Goal: Task Accomplishment & Management: Complete application form

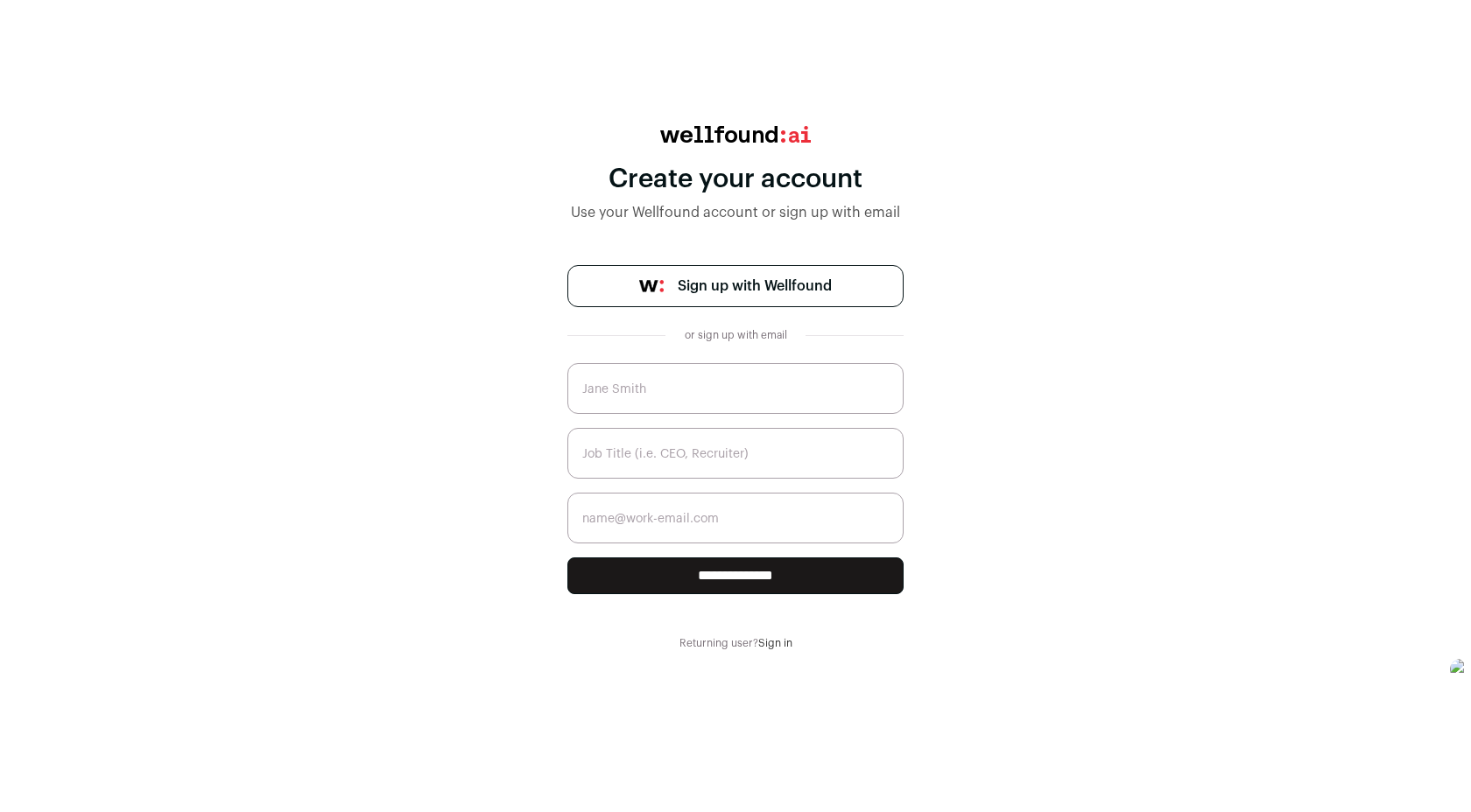
click at [686, 386] on input "text" at bounding box center [736, 388] width 336 height 51
type input "[PERSON_NAME] [PERSON_NAME]"
click at [709, 454] on input "text" at bounding box center [736, 454] width 336 height 51
click at [700, 524] on input "email" at bounding box center [736, 518] width 336 height 51
click at [708, 433] on input "SWEd" at bounding box center [736, 454] width 336 height 51
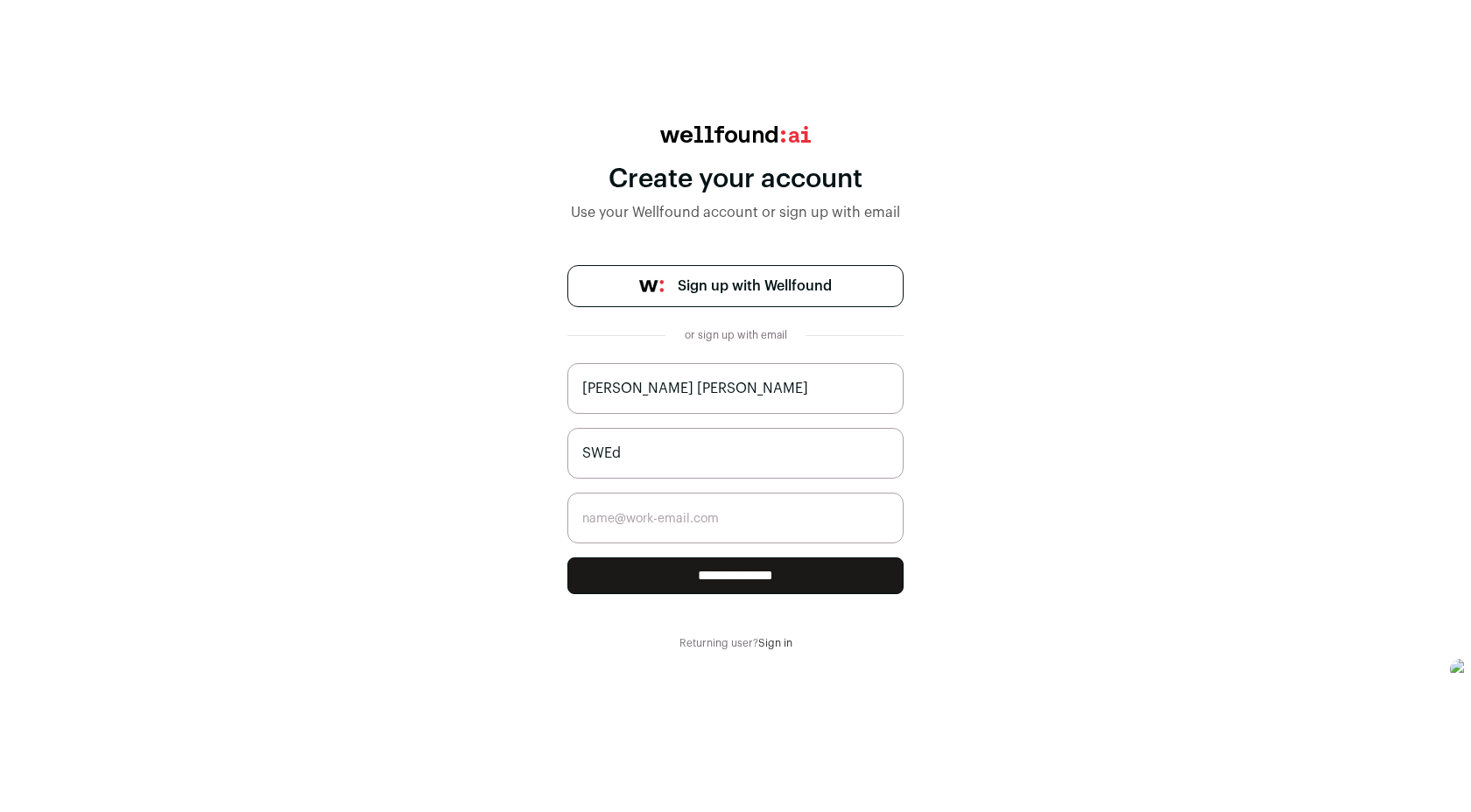
click at [674, 448] on input "SWEd" at bounding box center [736, 454] width 336 height 51
type input "SWE"
click at [664, 505] on input "email" at bounding box center [736, 518] width 336 height 51
type input "[EMAIL_ADDRESS][DOMAIN_NAME]"
click at [687, 579] on input "**********" at bounding box center [736, 576] width 336 height 37
